Goal: Transaction & Acquisition: Purchase product/service

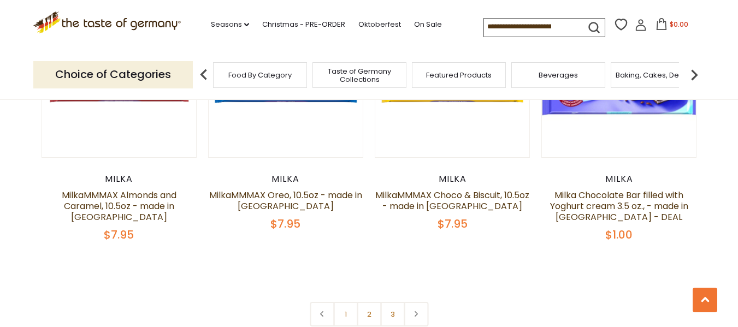
scroll to position [2381, 0]
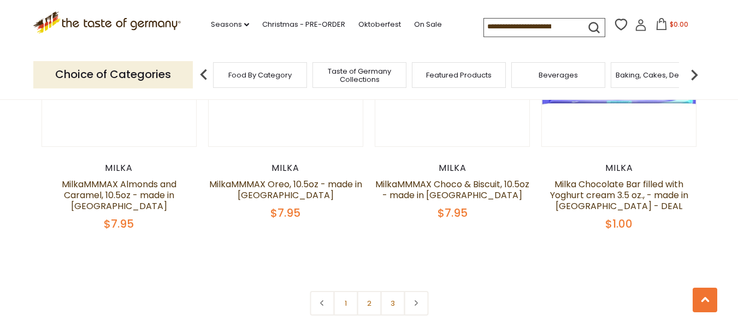
click at [548, 23] on input at bounding box center [530, 26] width 92 height 15
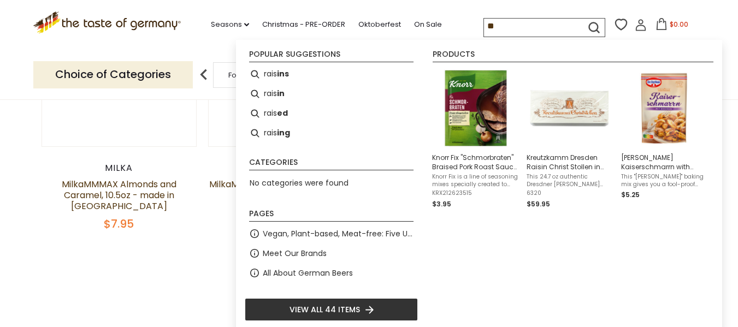
type input "*"
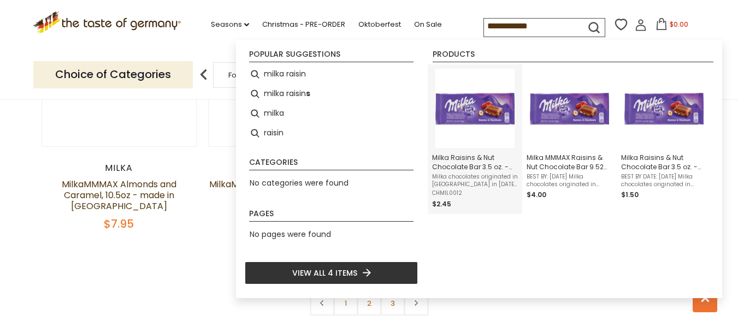
type input "**********"
click at [463, 120] on img "Milka Raisins & Nut Chocolate Bar 3.5 oz. - made in Germany" at bounding box center [474, 108] width 79 height 79
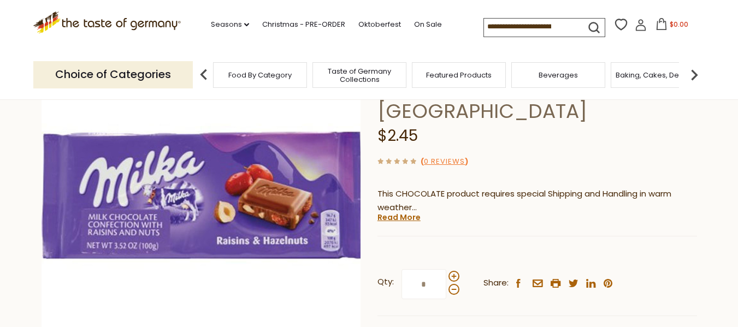
scroll to position [120, 0]
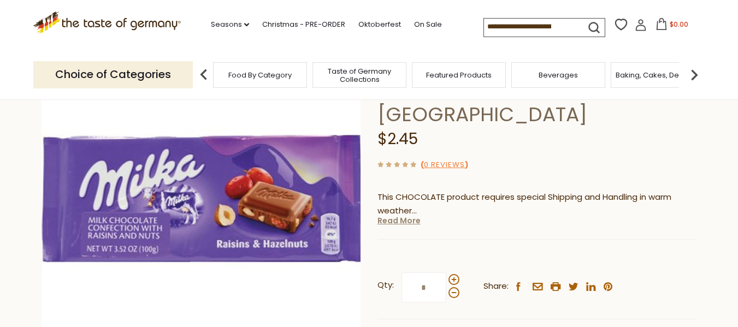
click at [406, 215] on link "Read More" at bounding box center [398, 220] width 43 height 11
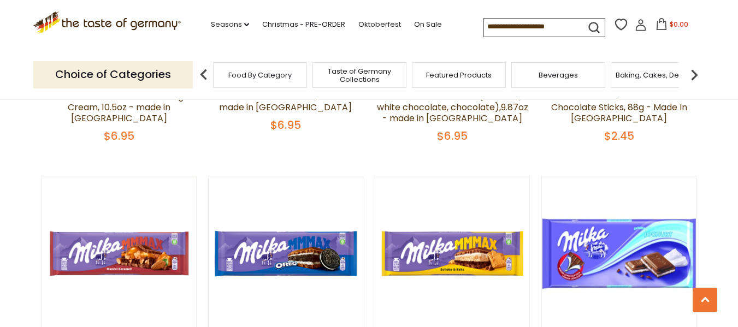
scroll to position [2282, 0]
